Goal: Information Seeking & Learning: Find specific fact

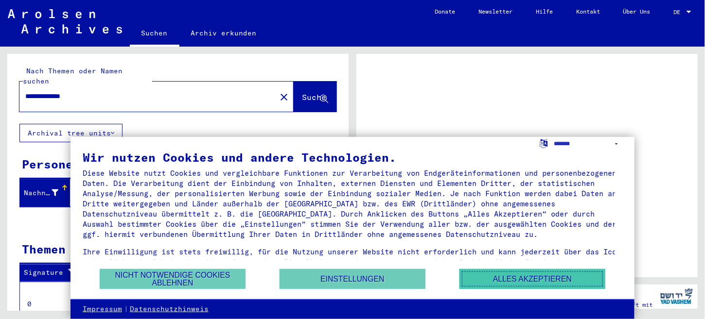
click at [522, 282] on button "Alles akzeptieren" at bounding box center [532, 279] width 146 height 20
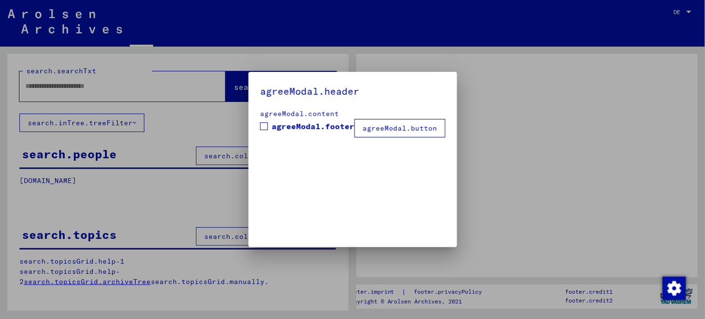
click at [248, 125] on div "agreeModal.header agreeModal.content agreeModal.footer agreeModal.button" at bounding box center [352, 160] width 209 height 176
type input "**********"
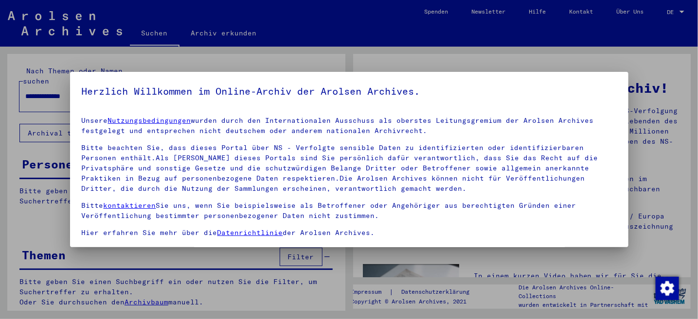
scroll to position [25, 0]
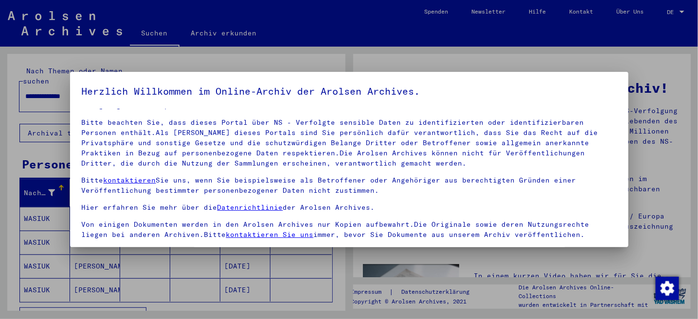
click at [559, 63] on div at bounding box center [349, 159] width 698 height 319
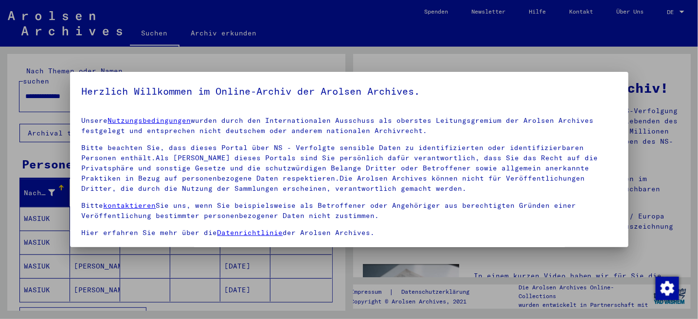
click at [341, 285] on div at bounding box center [349, 159] width 698 height 319
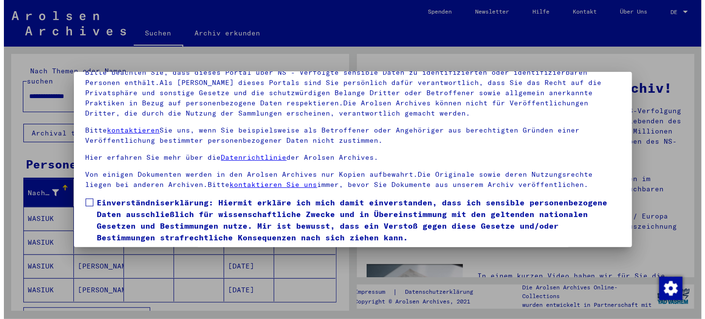
scroll to position [81, 0]
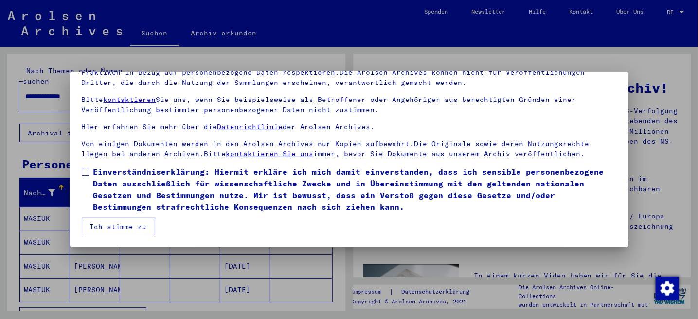
click at [128, 226] on button "Ich stimme zu" at bounding box center [118, 227] width 73 height 18
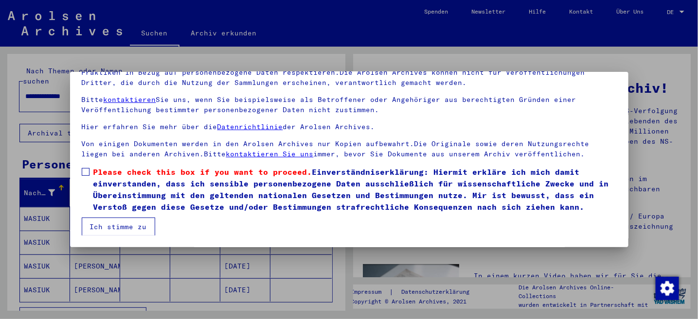
click at [77, 167] on mat-dialog-content "Unsere Nutzungsbedingungen wurden durch den Internationalen Ausschuss als obers…" at bounding box center [349, 132] width 558 height 208
click at [82, 171] on span at bounding box center [86, 172] width 8 height 8
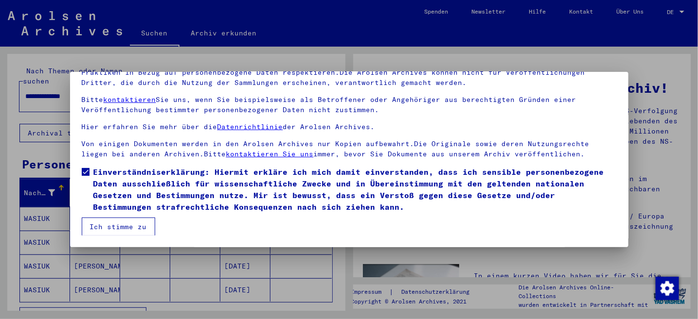
click at [100, 215] on mat-checkbox "Einverständniserklärung: Hiermit erkläre ich mich damit einverstanden, dass ich…" at bounding box center [349, 192] width 535 height 52
click at [105, 226] on button "Ich stimme zu" at bounding box center [118, 227] width 73 height 18
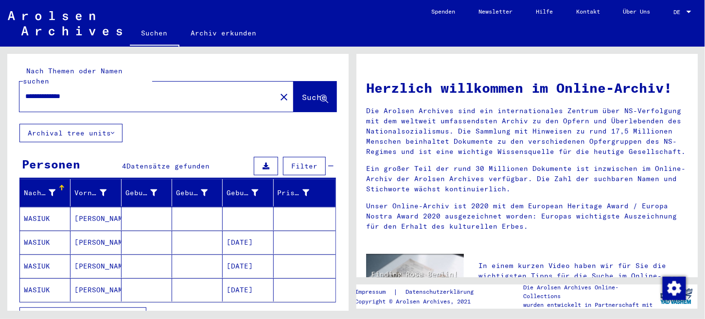
scroll to position [146, 0]
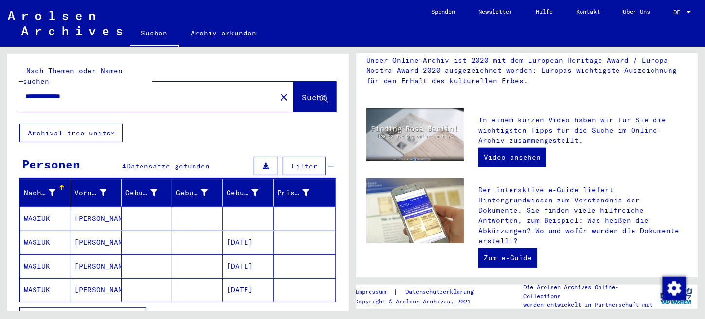
click at [33, 209] on mat-cell "WASIUK" at bounding box center [45, 218] width 51 height 23
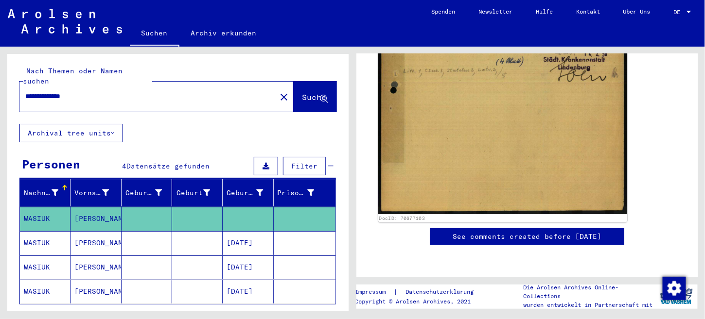
scroll to position [624, 0]
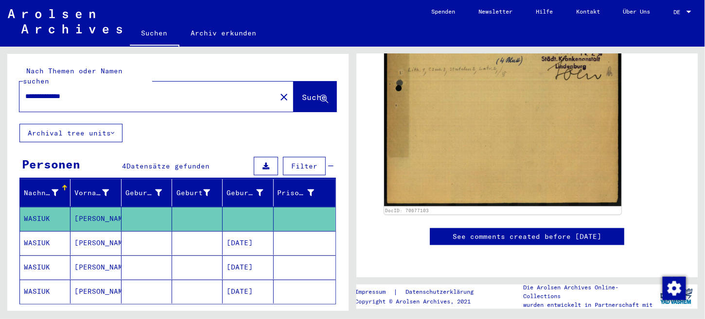
click at [87, 235] on mat-cell "[PERSON_NAME]" at bounding box center [96, 243] width 51 height 24
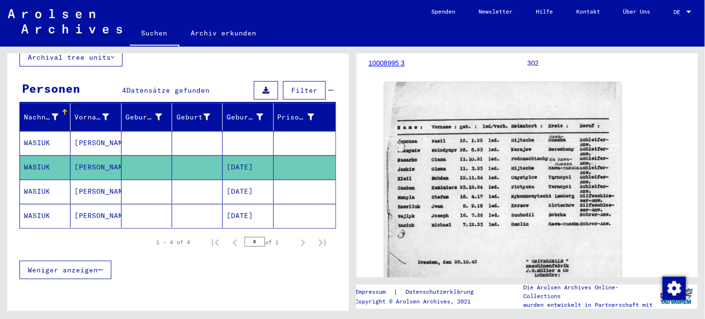
scroll to position [97, 0]
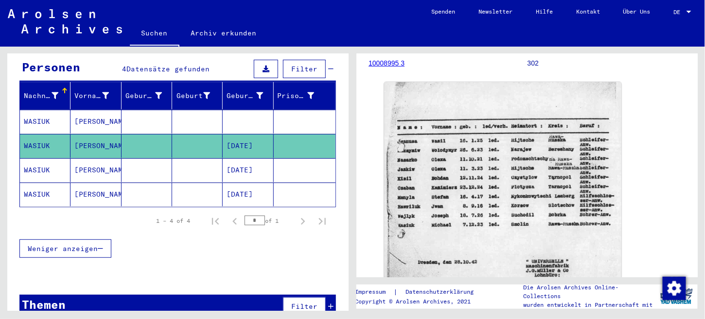
click at [228, 162] on mat-cell "[DATE]" at bounding box center [248, 171] width 51 height 24
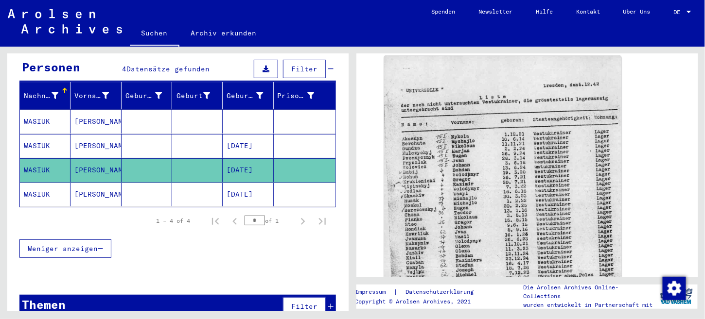
scroll to position [243, 0]
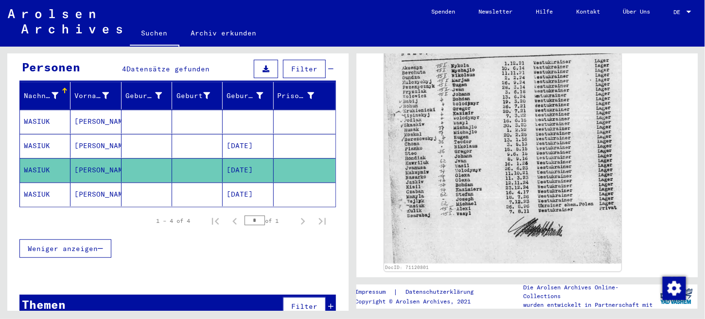
click at [157, 185] on mat-cell at bounding box center [147, 195] width 51 height 24
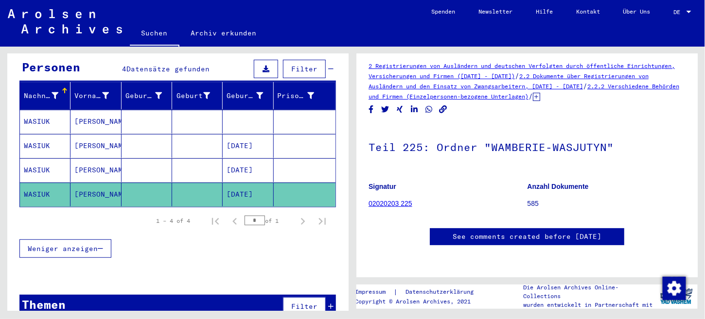
scroll to position [49, 0]
click at [398, 200] on link "02020203 225" at bounding box center [391, 204] width 44 height 8
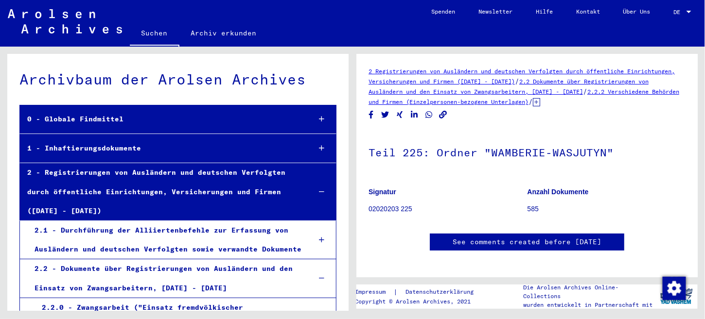
scroll to position [15862, 0]
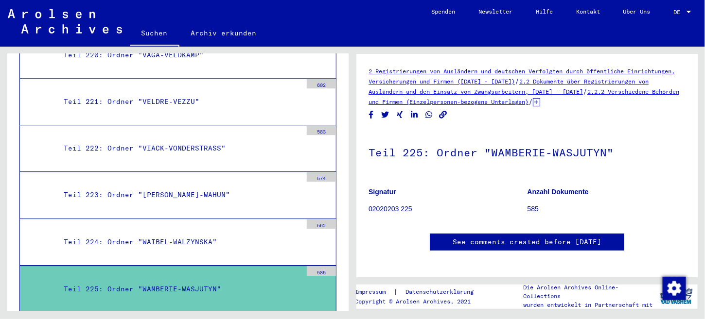
click at [195, 280] on div "Teil 225: Ordner "WAMBERIE-WASJUTYN"" at bounding box center [179, 289] width 246 height 19
click at [316, 266] on div "585" at bounding box center [321, 271] width 29 height 10
click at [313, 276] on div at bounding box center [321, 294] width 29 height 36
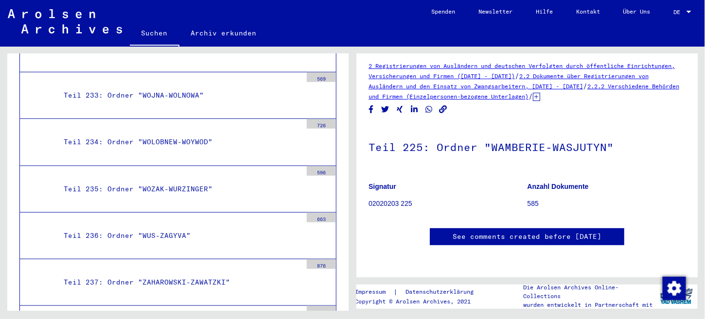
scroll to position [16543, 0]
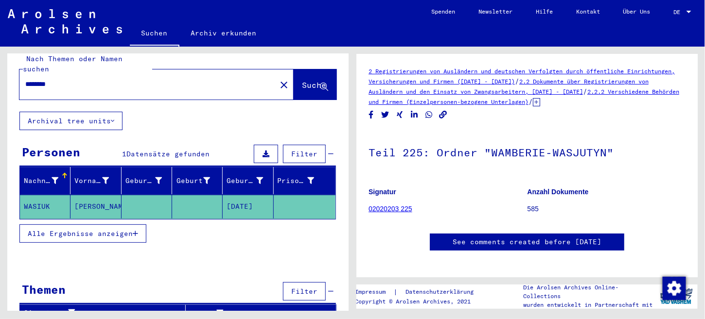
scroll to position [11, 0]
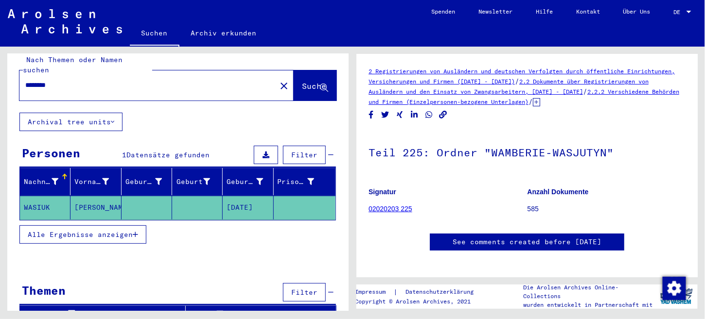
click at [88, 230] on span "Alle Ergebnisse anzeigen" at bounding box center [80, 234] width 105 height 9
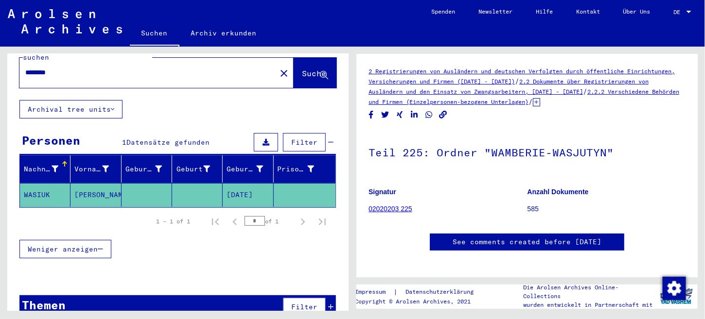
scroll to position [31, 0]
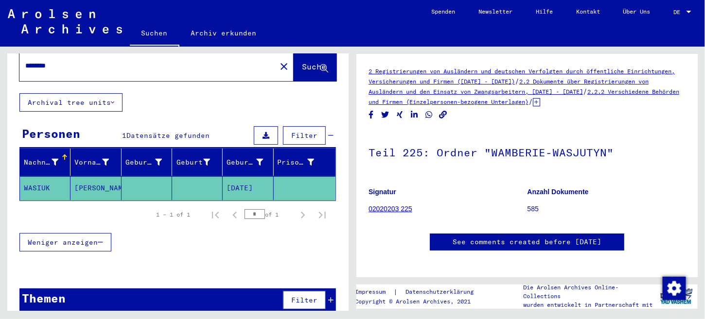
click at [105, 233] on button "Weniger anzeigen" at bounding box center [65, 242] width 92 height 18
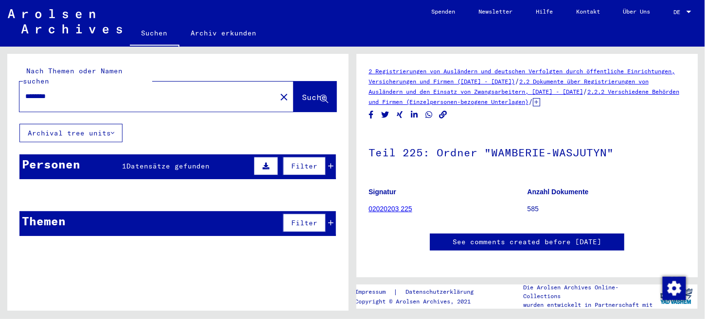
click at [81, 126] on button "Archival tree units" at bounding box center [70, 133] width 103 height 18
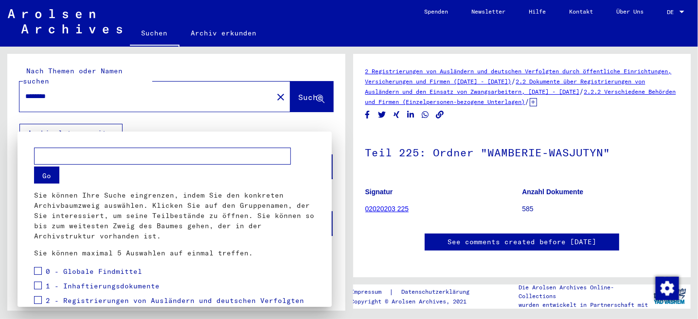
click at [158, 83] on div at bounding box center [349, 159] width 698 height 319
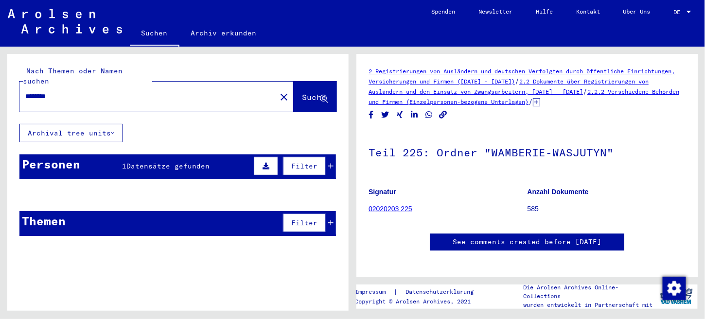
click at [153, 92] on div "********" at bounding box center [144, 97] width 251 height 22
click at [93, 91] on input "********" at bounding box center [147, 96] width 245 height 10
click at [93, 94] on div "********" at bounding box center [144, 97] width 251 height 22
click at [56, 91] on input "********" at bounding box center [147, 96] width 245 height 10
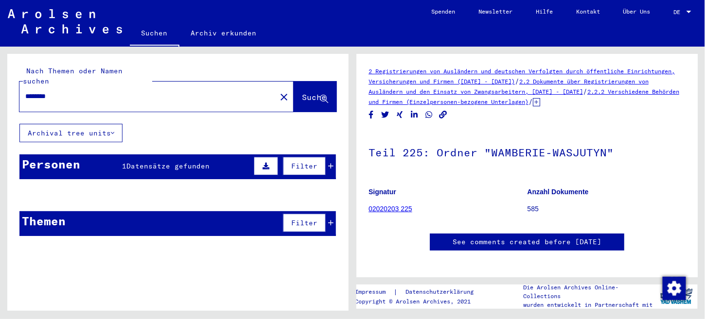
click at [56, 91] on input "********" at bounding box center [147, 96] width 245 height 10
type input "*"
click at [56, 91] on input "*" at bounding box center [147, 96] width 245 height 10
click at [115, 91] on input "********" at bounding box center [147, 96] width 245 height 10
type input "******"
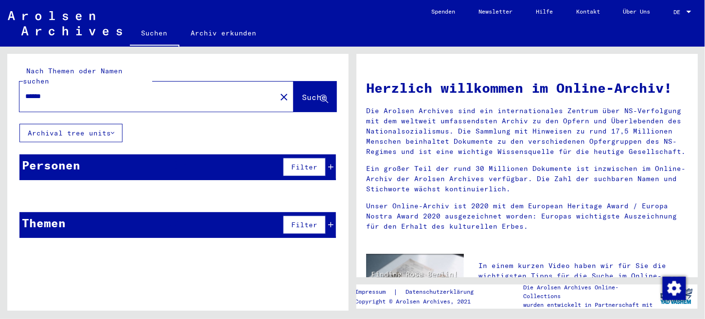
click at [110, 124] on button "Archival tree units" at bounding box center [70, 133] width 103 height 18
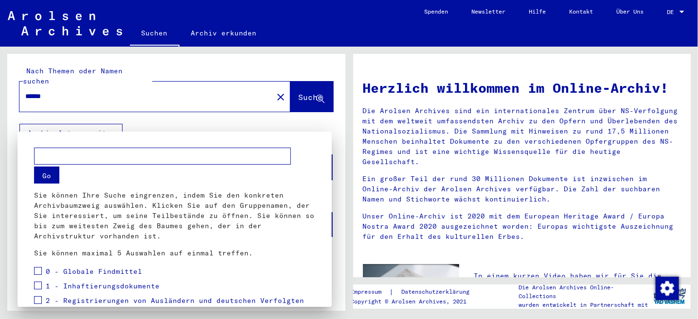
click at [110, 120] on div at bounding box center [349, 159] width 698 height 319
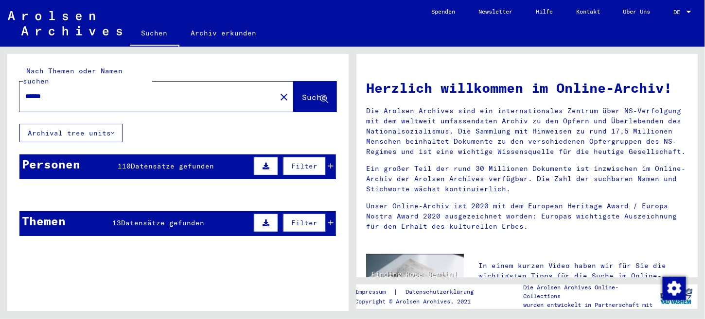
click at [302, 92] on span "Suche" at bounding box center [314, 97] width 24 height 10
click at [213, 156] on div "Personen 110 Datensätze gefunden Filter" at bounding box center [177, 167] width 317 height 25
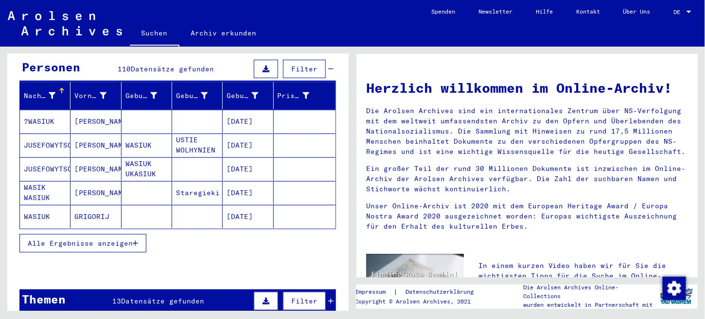
scroll to position [146, 0]
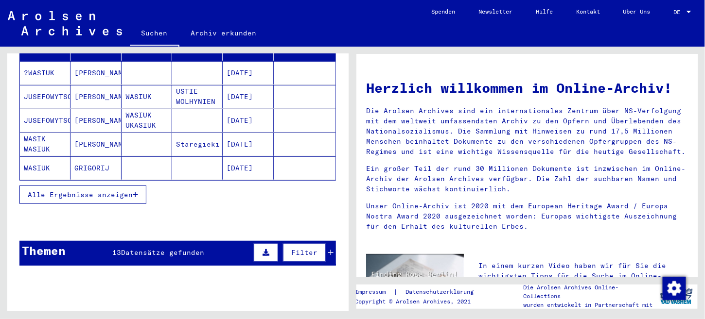
click at [126, 191] on span "Alle Ergebnisse anzeigen" at bounding box center [80, 195] width 105 height 9
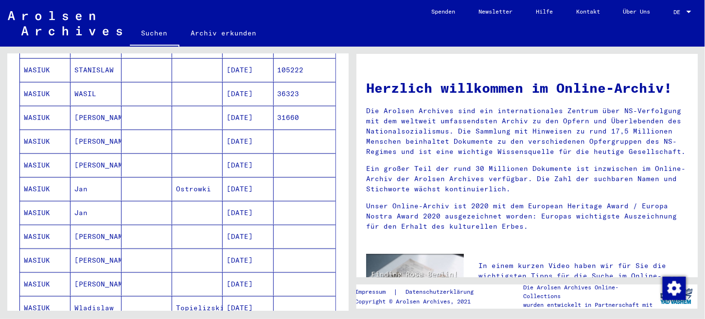
scroll to position [243, 0]
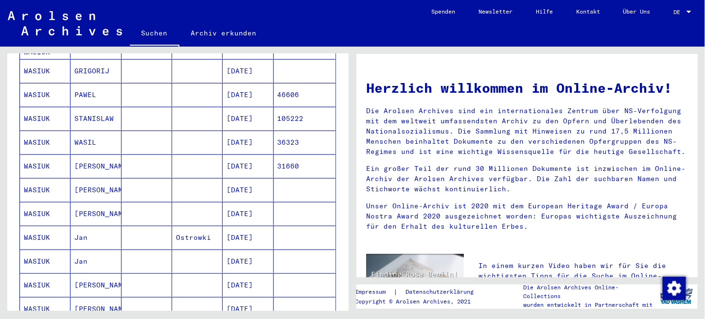
click at [99, 108] on mat-cell "STANISLAW" at bounding box center [96, 118] width 51 height 23
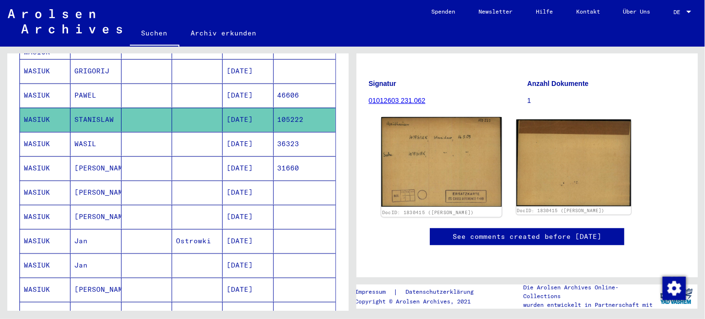
click at [455, 159] on img at bounding box center [441, 162] width 121 height 90
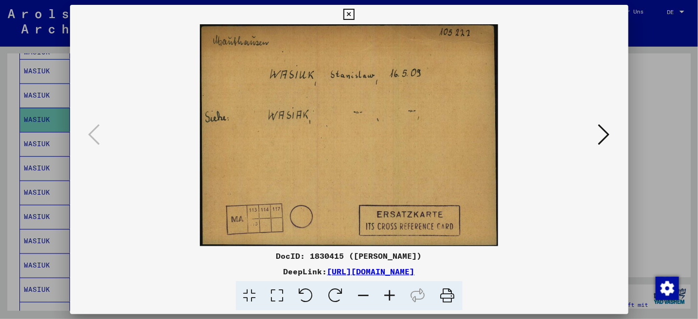
click at [653, 108] on div at bounding box center [349, 159] width 698 height 319
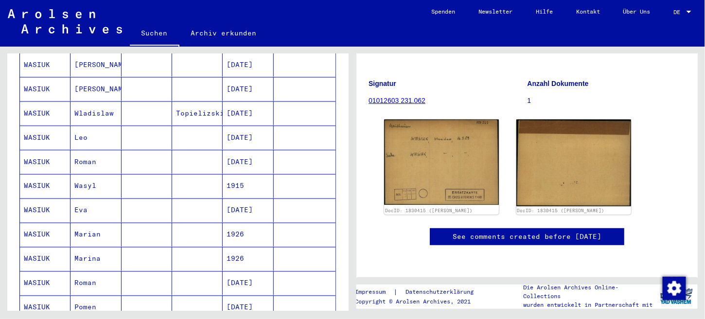
scroll to position [634, 0]
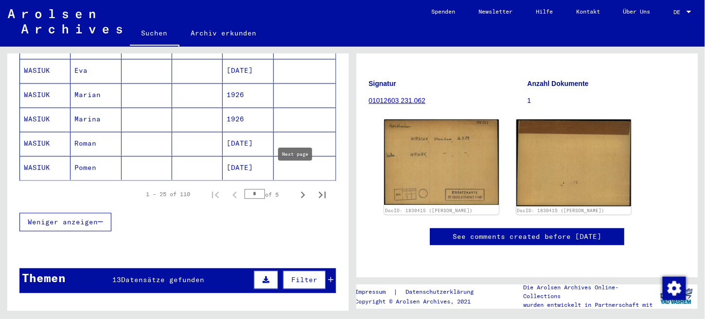
click at [299, 189] on icon "Next page" at bounding box center [303, 196] width 14 height 14
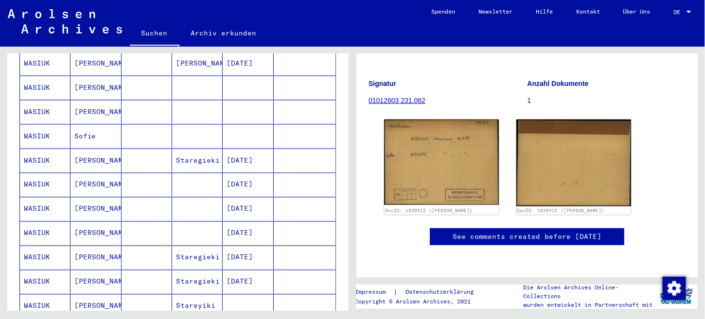
scroll to position [440, 0]
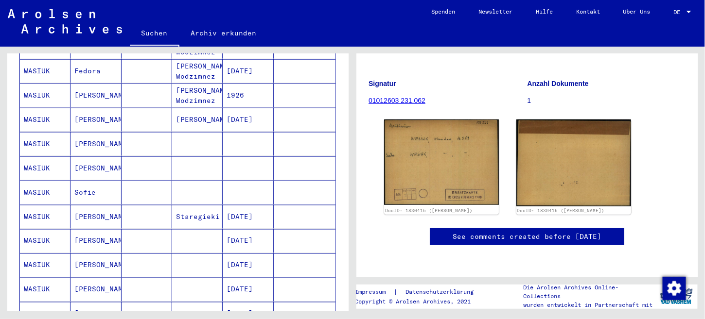
click at [45, 157] on mat-cell "WASIUK" at bounding box center [45, 169] width 51 height 24
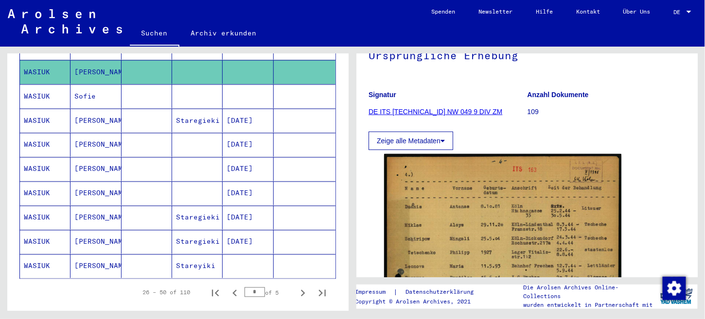
scroll to position [537, 0]
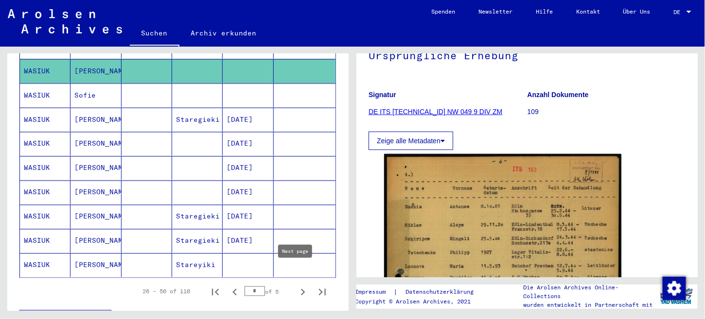
click at [301, 289] on icon "Next page" at bounding box center [303, 292] width 4 height 7
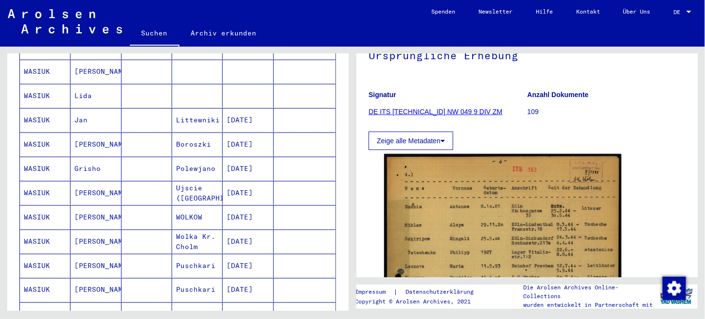
scroll to position [682, 0]
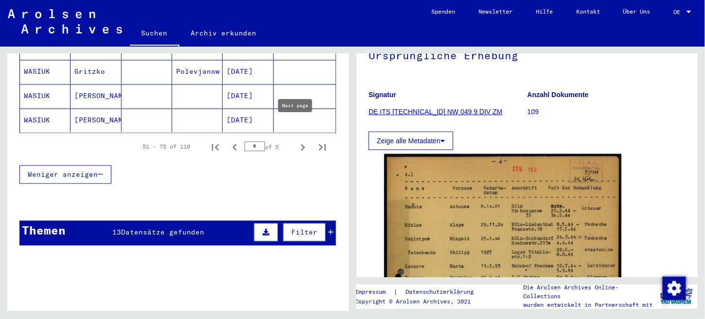
click at [296, 141] on icon "Next page" at bounding box center [303, 148] width 14 height 14
type input "*"
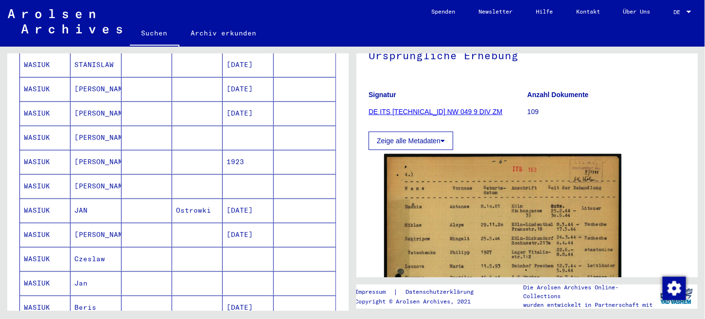
scroll to position [293, 0]
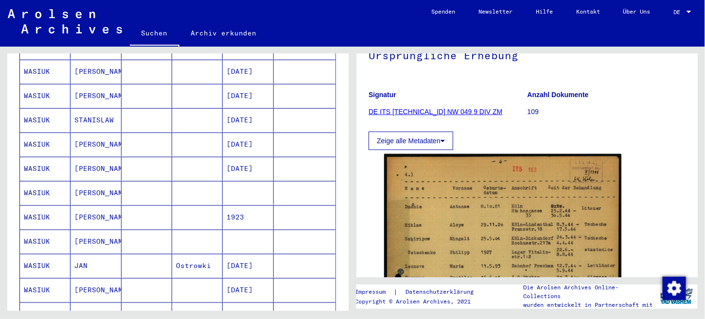
click at [58, 279] on mat-cell "WASIUK" at bounding box center [45, 291] width 51 height 24
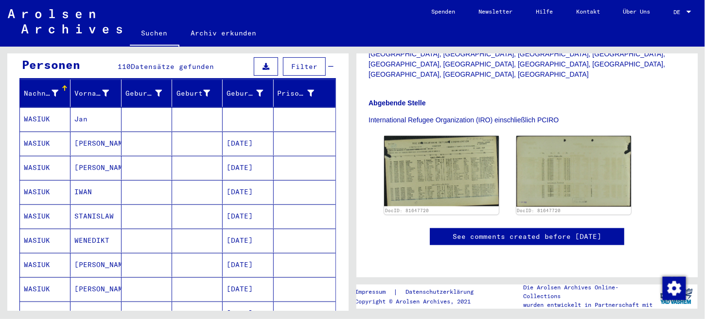
scroll to position [99, 0]
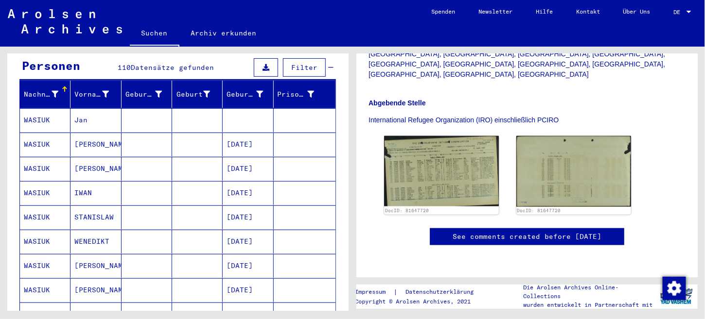
click at [255, 209] on mat-cell "[DATE]" at bounding box center [248, 218] width 51 height 24
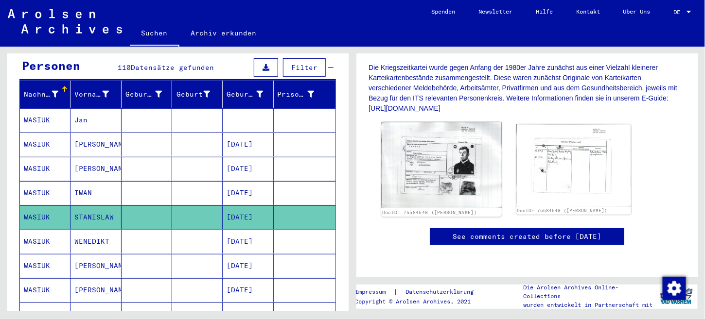
click at [450, 166] on img at bounding box center [441, 166] width 121 height 86
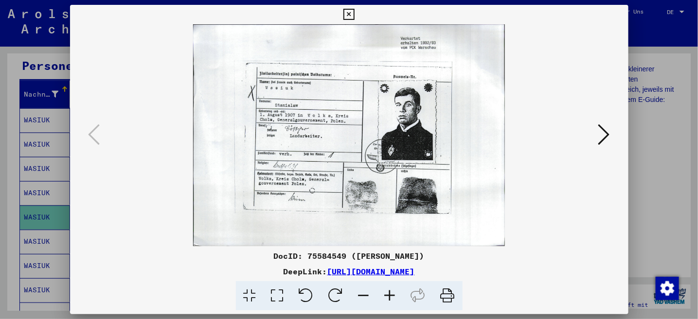
click at [393, 293] on icon at bounding box center [390, 297] width 26 height 30
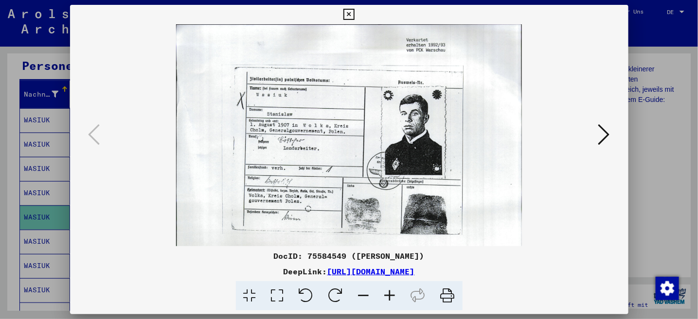
click at [393, 293] on icon at bounding box center [390, 297] width 26 height 30
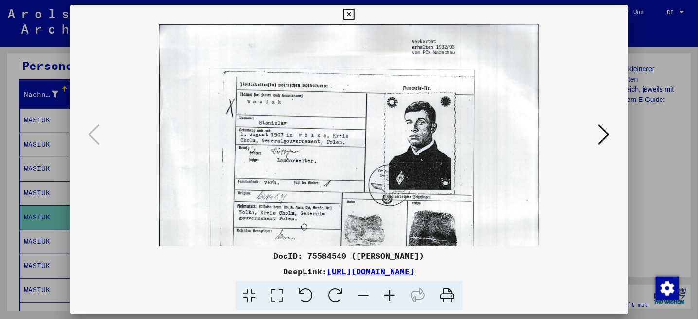
click at [393, 293] on icon at bounding box center [390, 297] width 26 height 30
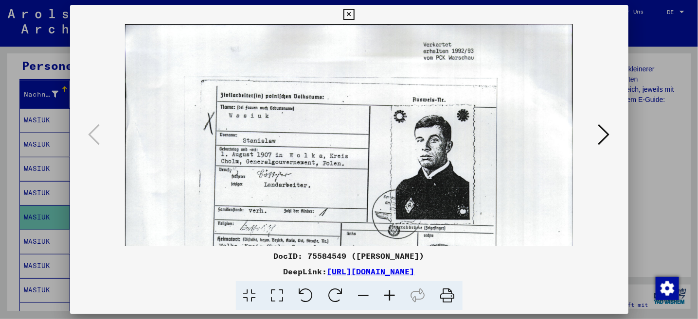
click at [393, 293] on icon at bounding box center [390, 297] width 26 height 30
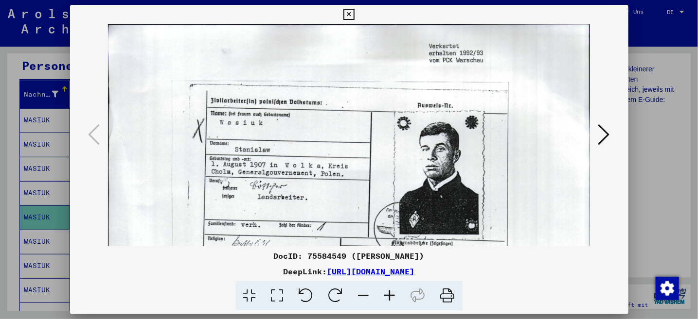
click at [393, 293] on icon at bounding box center [390, 297] width 26 height 30
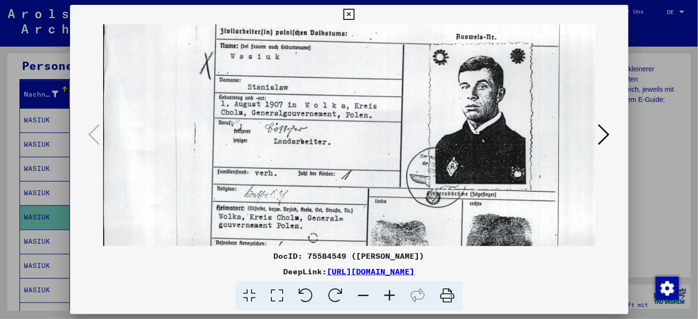
scroll to position [105, 0]
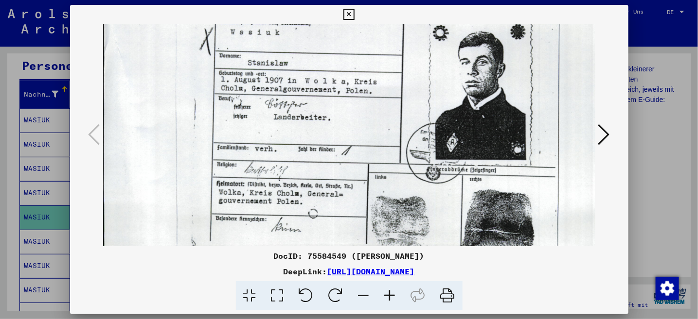
drag, startPoint x: 353, startPoint y: 227, endPoint x: 353, endPoint y: 122, distance: 104.5
click at [353, 122] on img at bounding box center [378, 116] width 550 height 392
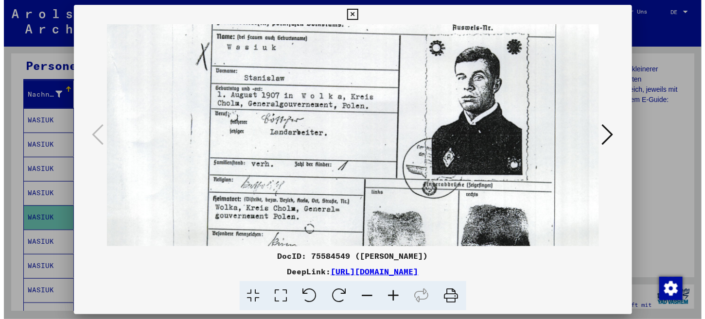
scroll to position [77, 7]
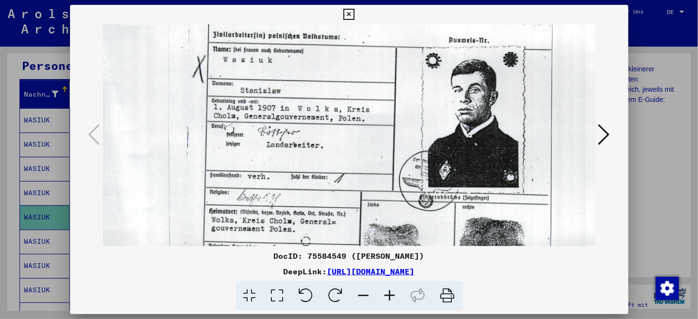
drag, startPoint x: 322, startPoint y: 209, endPoint x: 320, endPoint y: 194, distance: 14.3
click at [320, 194] on img at bounding box center [371, 143] width 550 height 392
click at [351, 16] on icon at bounding box center [348, 15] width 11 height 12
